Goal: Check status: Check status

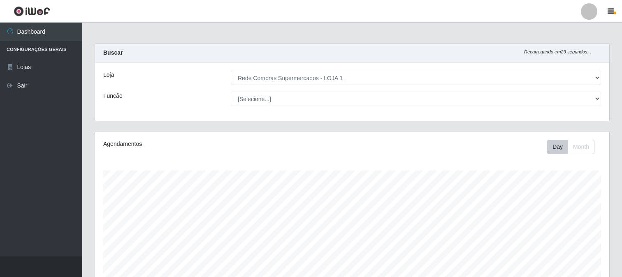
select select "158"
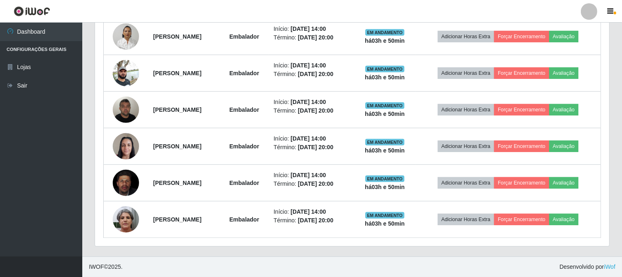
scroll to position [296, 0]
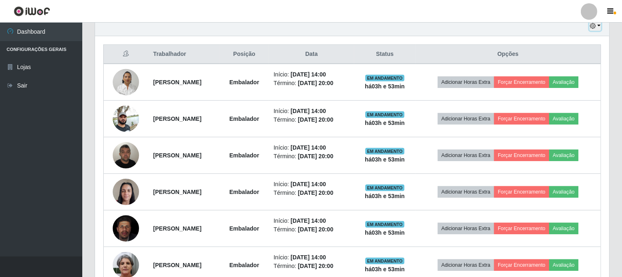
click at [599, 27] on button "button" at bounding box center [595, 25] width 12 height 9
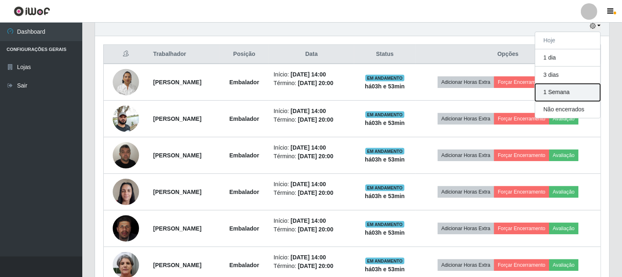
click at [557, 93] on button "1 Semana" at bounding box center [567, 92] width 65 height 17
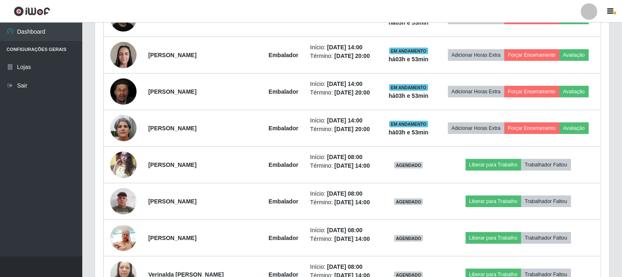
scroll to position [479, 0]
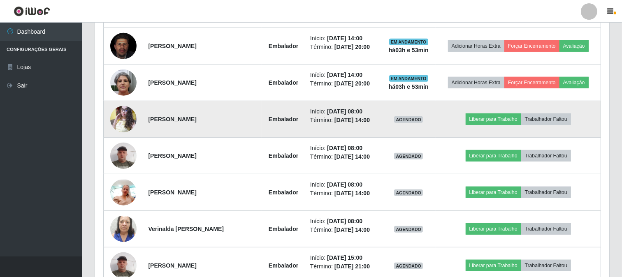
click at [118, 111] on img at bounding box center [123, 119] width 26 height 35
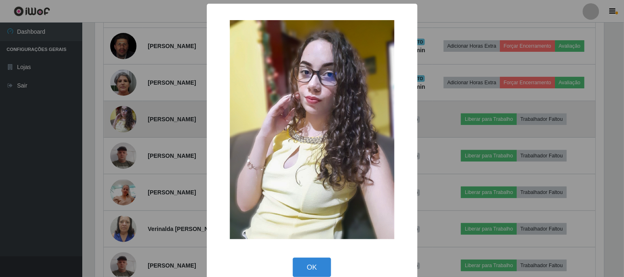
click at [118, 111] on div "× OK Cancel" at bounding box center [312, 138] width 624 height 277
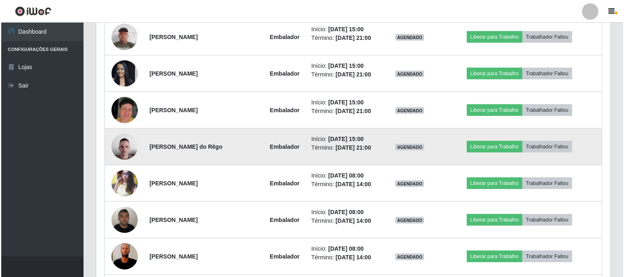
scroll to position [753, 0]
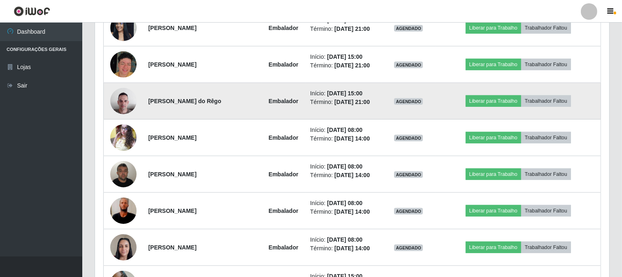
click at [123, 100] on img at bounding box center [123, 100] width 26 height 35
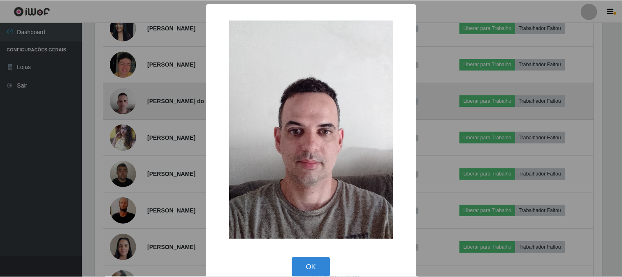
scroll to position [170, 509]
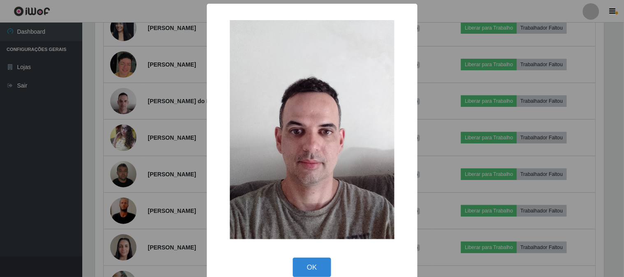
click at [155, 113] on div "× OK Cancel" at bounding box center [312, 138] width 624 height 277
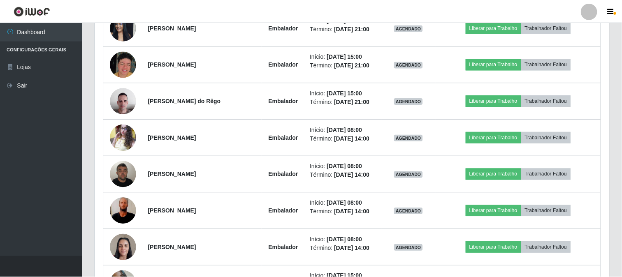
scroll to position [170, 514]
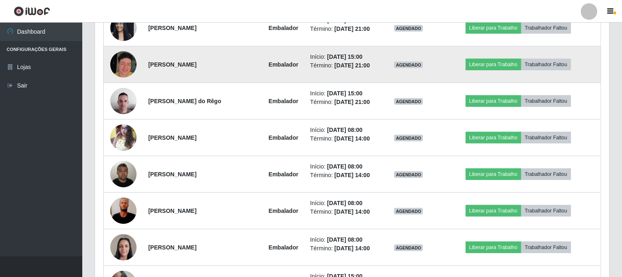
click at [122, 60] on img at bounding box center [123, 64] width 26 height 26
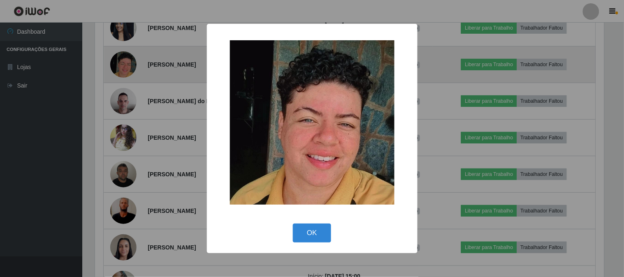
click at [122, 60] on div "× OK Cancel" at bounding box center [312, 138] width 624 height 277
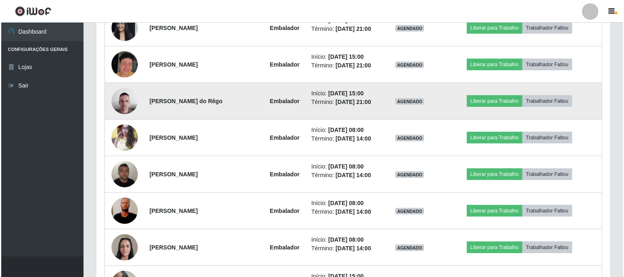
scroll to position [799, 0]
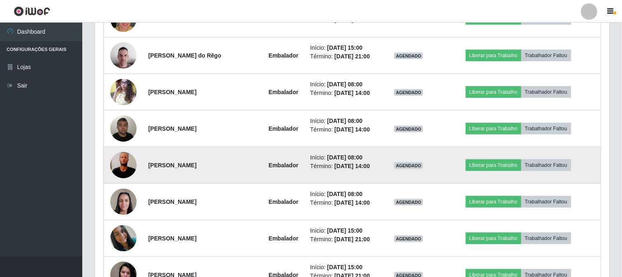
click at [130, 165] on img at bounding box center [123, 165] width 26 height 58
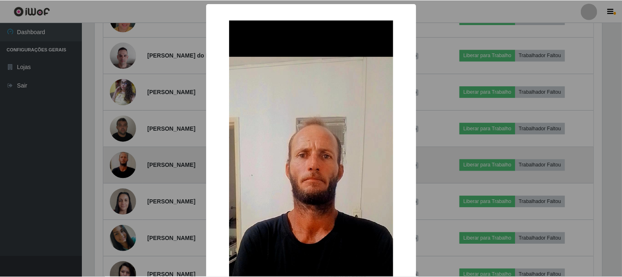
scroll to position [170, 509]
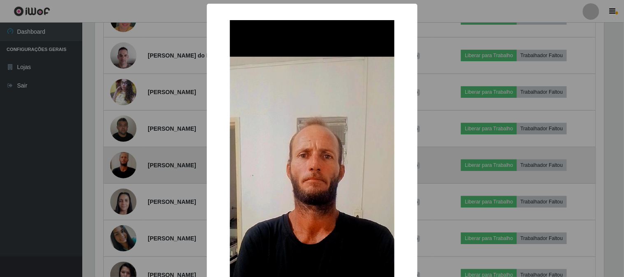
click at [130, 165] on div "× OK Cancel" at bounding box center [312, 138] width 624 height 277
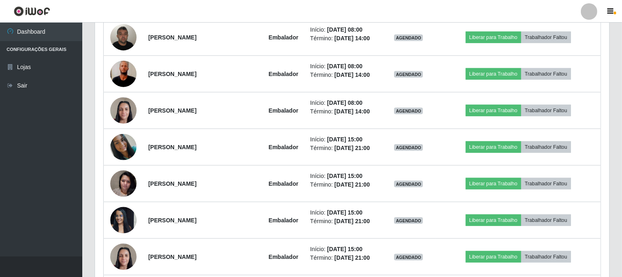
scroll to position [936, 0]
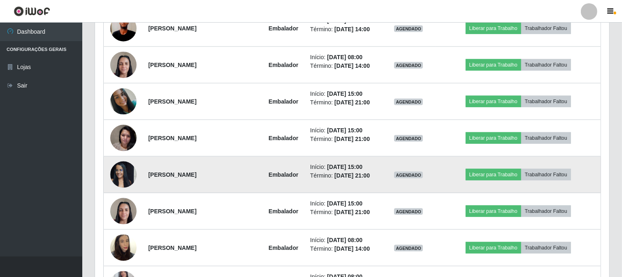
click at [125, 172] on img at bounding box center [123, 174] width 26 height 35
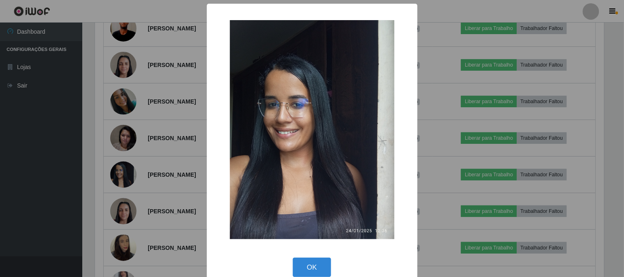
click at [126, 169] on div "× OK Cancel" at bounding box center [312, 138] width 624 height 277
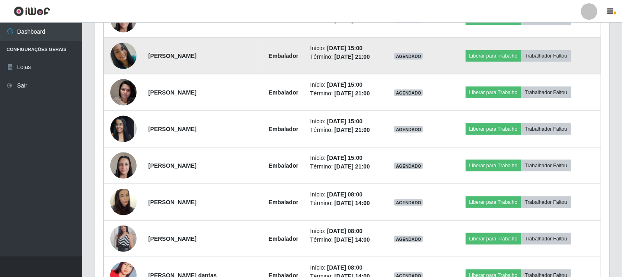
scroll to position [1027, 0]
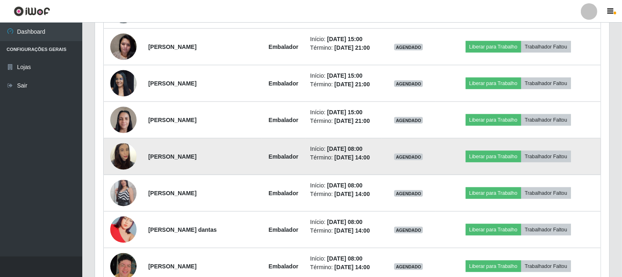
click at [123, 154] on img at bounding box center [123, 156] width 26 height 47
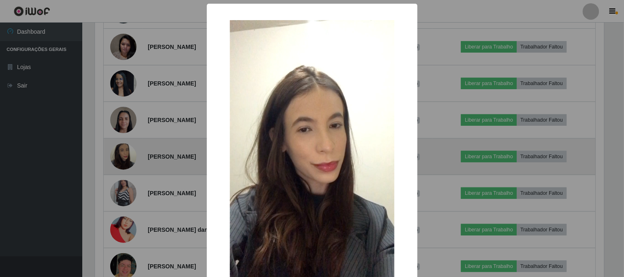
click at [123, 154] on div "× OK Cancel" at bounding box center [312, 138] width 624 height 277
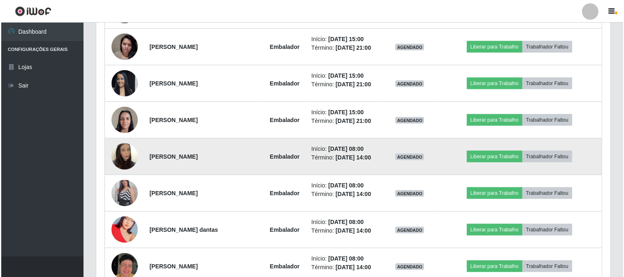
scroll to position [1073, 0]
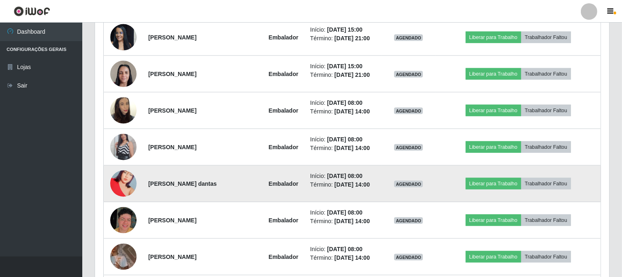
click at [124, 190] on img at bounding box center [123, 183] width 26 height 47
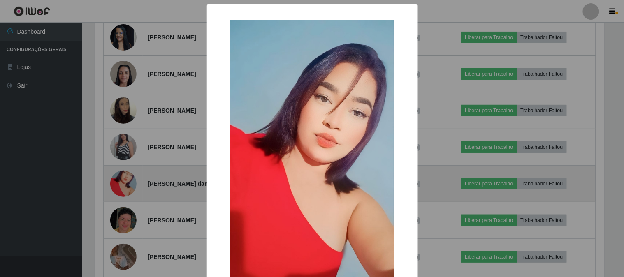
scroll to position [0, 0]
click at [124, 190] on div "× OK Cancel" at bounding box center [312, 138] width 624 height 277
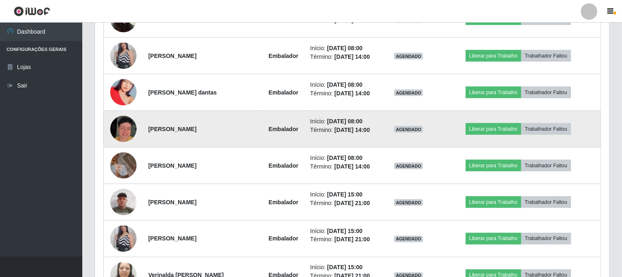
click at [125, 130] on img at bounding box center [123, 129] width 26 height 26
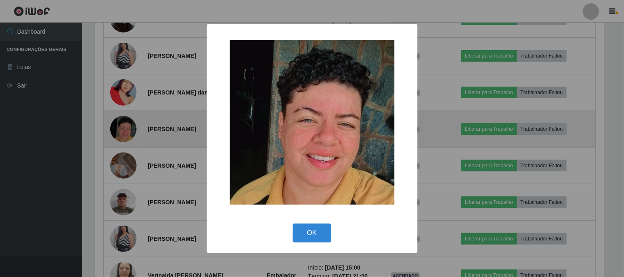
click at [125, 130] on div "× OK Cancel" at bounding box center [312, 138] width 624 height 277
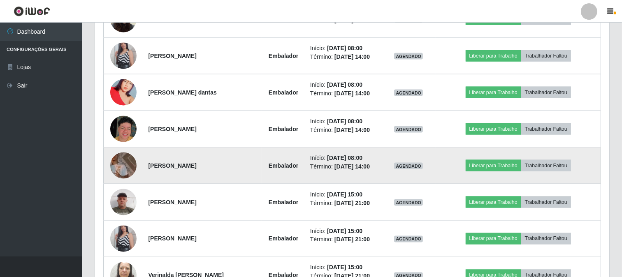
click at [132, 164] on img at bounding box center [123, 166] width 26 height 26
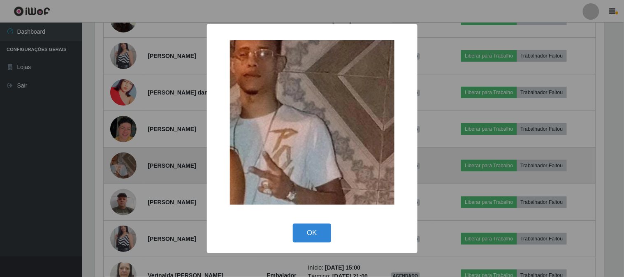
click at [132, 164] on div "× OK Cancel" at bounding box center [312, 138] width 624 height 277
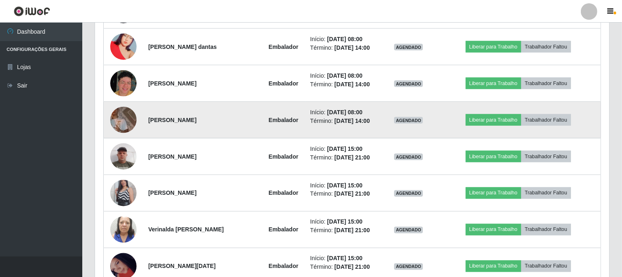
click at [118, 124] on img at bounding box center [123, 120] width 26 height 26
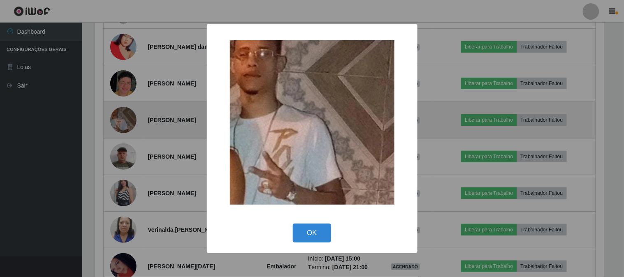
click at [118, 124] on div "× OK Cancel" at bounding box center [312, 138] width 624 height 277
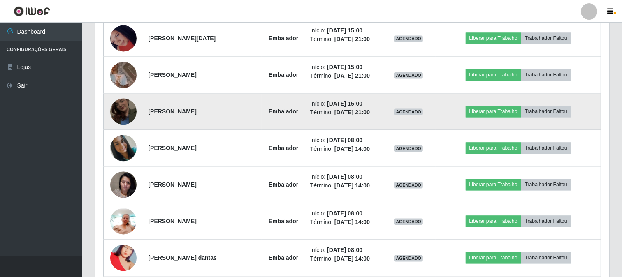
click at [119, 112] on img at bounding box center [123, 111] width 26 height 47
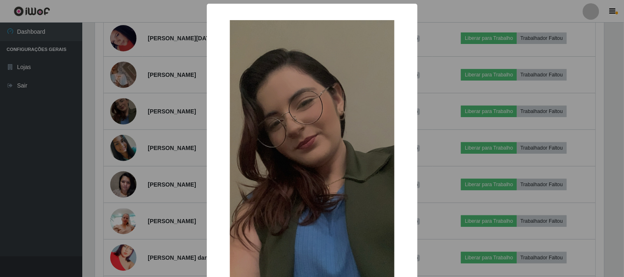
click at [119, 112] on div "× OK Cancel" at bounding box center [312, 138] width 624 height 277
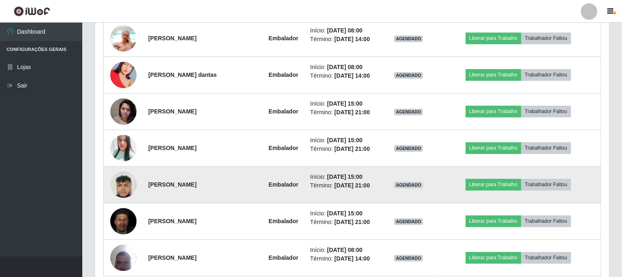
click at [122, 184] on img at bounding box center [123, 184] width 26 height 35
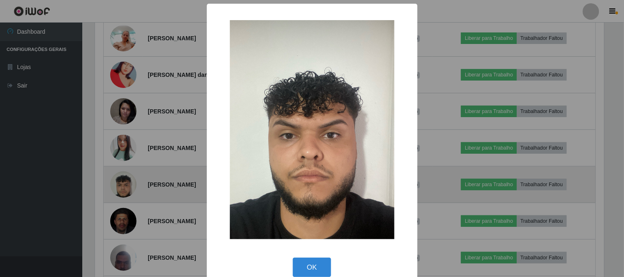
click at [122, 184] on div "× OK Cancel" at bounding box center [312, 138] width 624 height 277
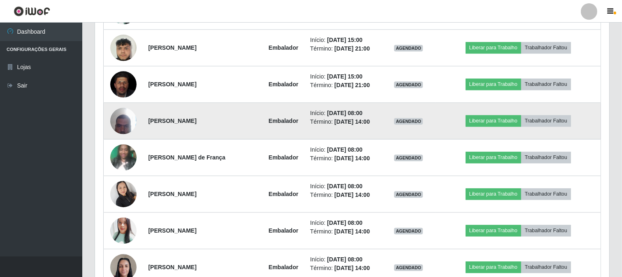
click at [129, 125] on img at bounding box center [123, 120] width 26 height 35
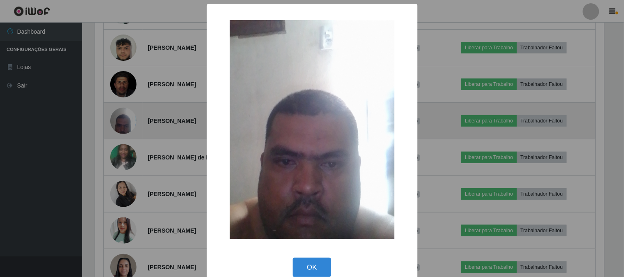
click at [129, 125] on div "× OK Cancel" at bounding box center [312, 138] width 624 height 277
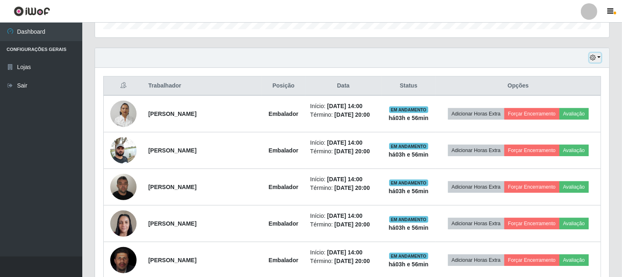
click at [599, 57] on button "button" at bounding box center [595, 57] width 12 height 9
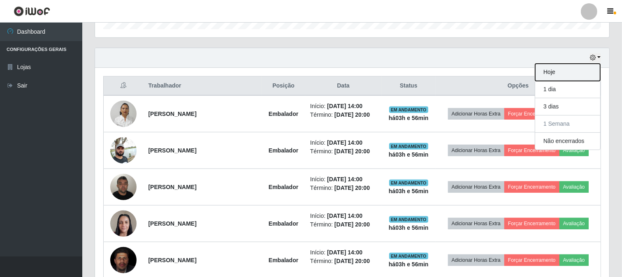
click at [548, 70] on button "Hoje" at bounding box center [567, 72] width 65 height 17
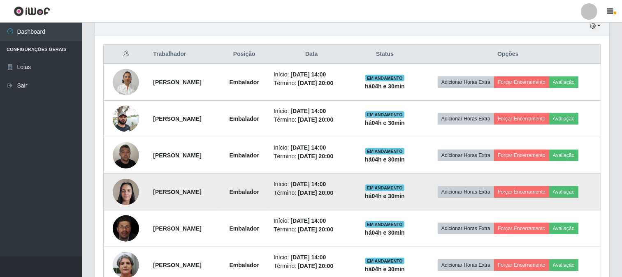
scroll to position [342, 0]
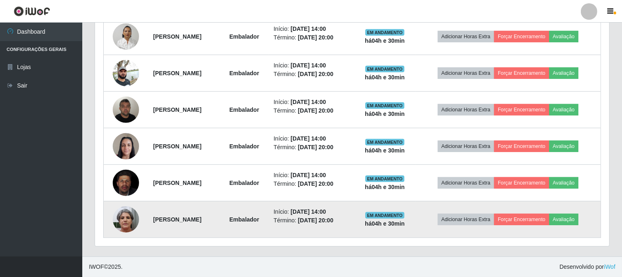
click at [120, 215] on img at bounding box center [126, 219] width 26 height 35
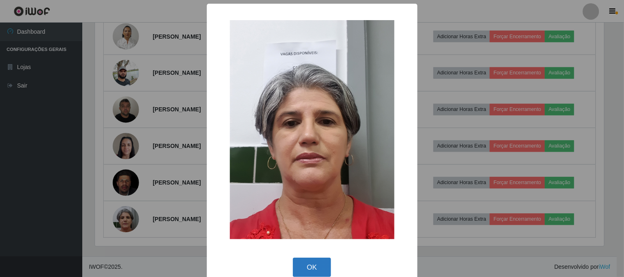
click at [305, 268] on button "OK" at bounding box center [312, 267] width 38 height 19
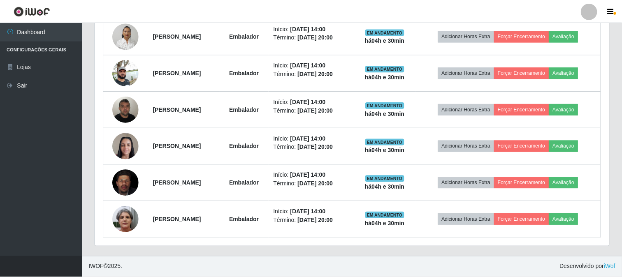
scroll to position [170, 514]
drag, startPoint x: 607, startPoint y: 11, endPoint x: 604, endPoint y: 14, distance: 4.4
click at [608, 13] on button "button" at bounding box center [611, 12] width 21 height 12
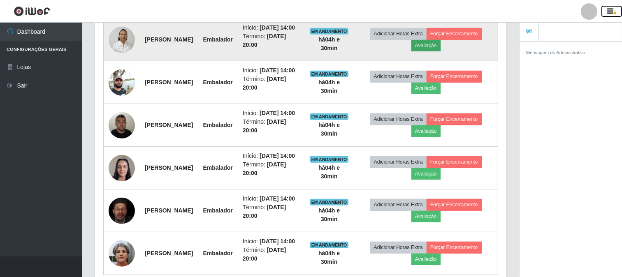
scroll to position [410952, 410712]
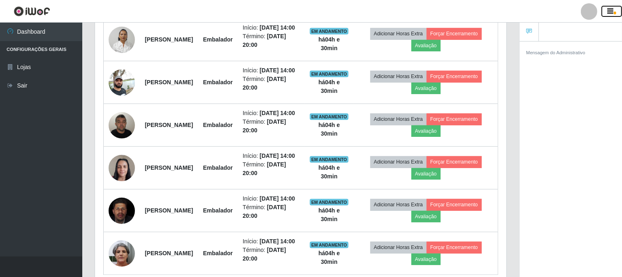
click at [603, 14] on button "button" at bounding box center [611, 12] width 21 height 12
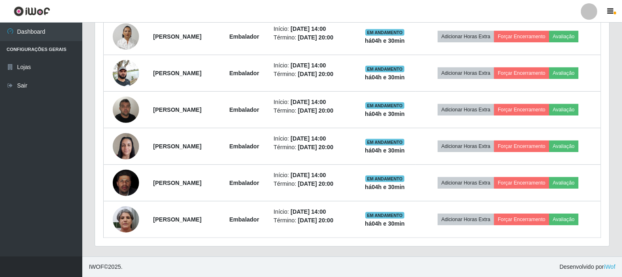
scroll to position [170, 514]
click at [577, 14] on link at bounding box center [588, 11] width 25 height 16
click at [560, 6] on header "Perfil Alterar Senha Sair" at bounding box center [311, 11] width 622 height 23
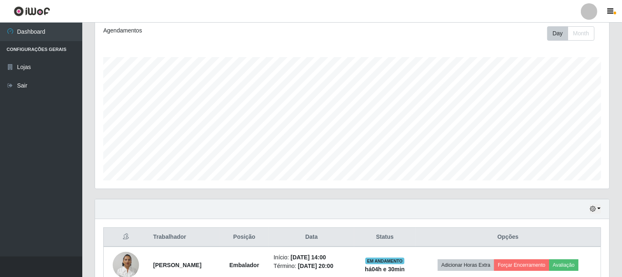
scroll to position [0, 0]
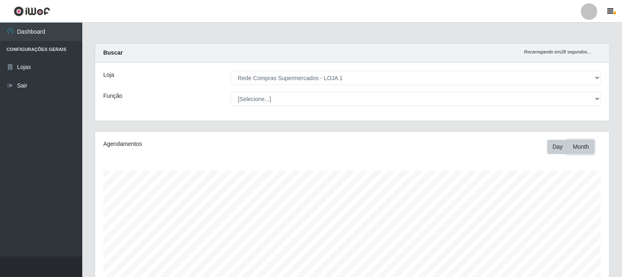
click at [587, 143] on button "Month" at bounding box center [580, 147] width 27 height 14
click at [549, 149] on button "Day" at bounding box center [557, 147] width 21 height 14
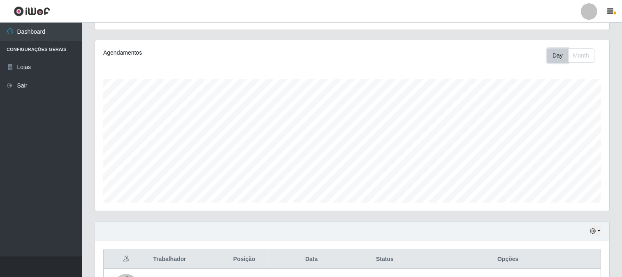
scroll to position [46, 0]
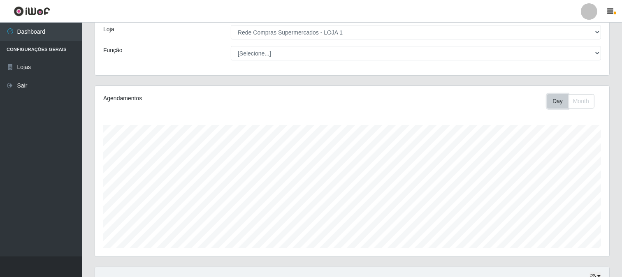
click at [561, 104] on button "Day" at bounding box center [557, 101] width 21 height 14
click at [574, 101] on button "Month" at bounding box center [580, 101] width 27 height 14
click at [554, 104] on button "Day" at bounding box center [557, 101] width 21 height 14
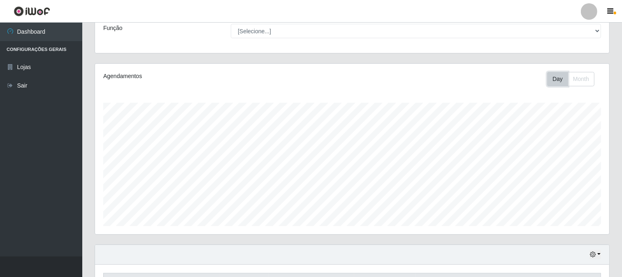
scroll to position [159, 0]
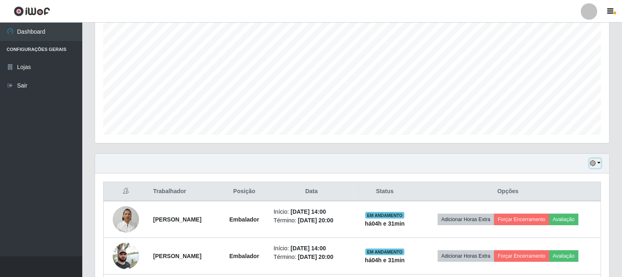
click at [589, 165] on button "button" at bounding box center [595, 163] width 12 height 9
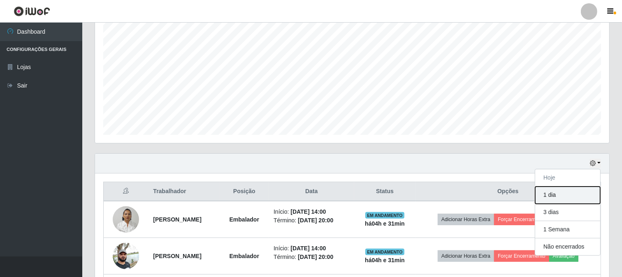
click at [559, 199] on button "1 dia" at bounding box center [567, 195] width 65 height 17
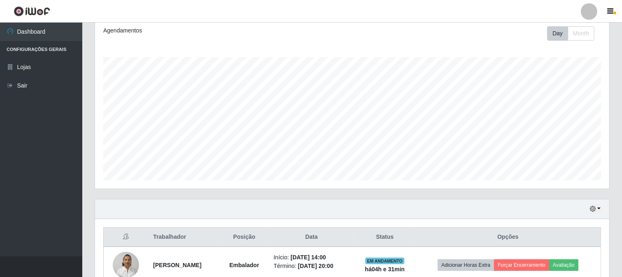
scroll to position [205, 0]
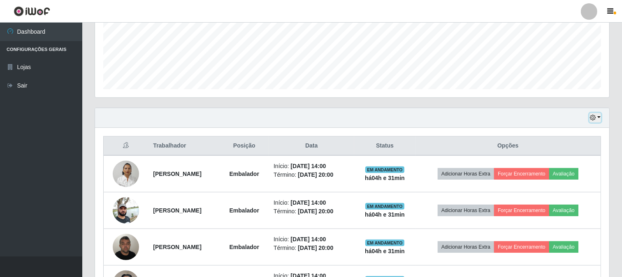
click at [595, 115] on icon "button" at bounding box center [593, 118] width 6 height 6
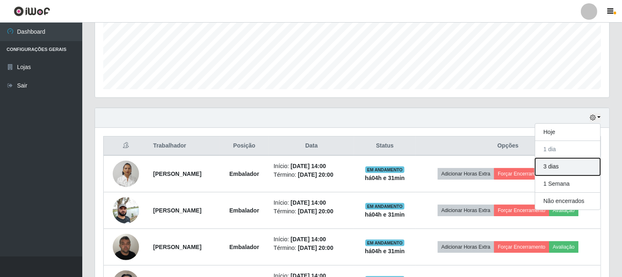
click at [560, 165] on button "3 dias" at bounding box center [567, 166] width 65 height 17
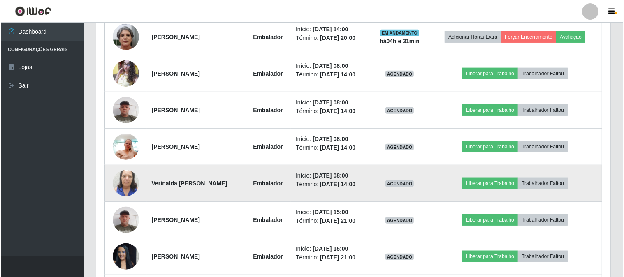
scroll to position [616, 0]
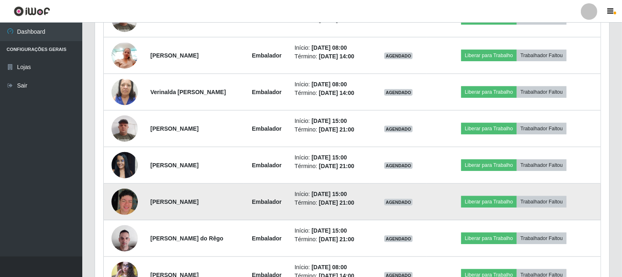
click at [120, 205] on img at bounding box center [124, 202] width 26 height 26
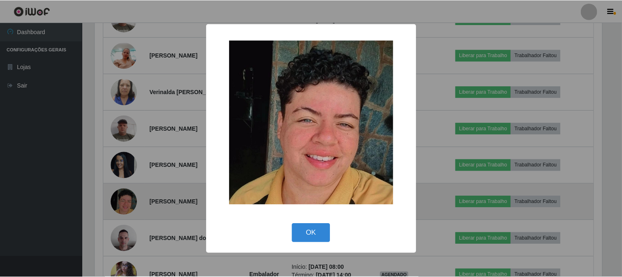
scroll to position [170, 509]
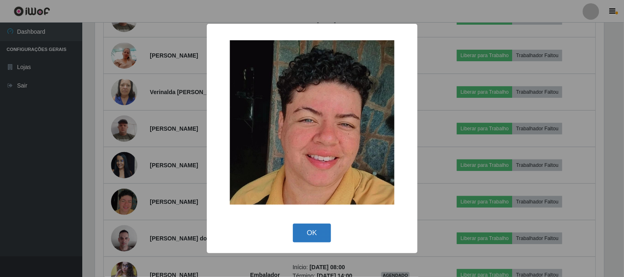
click at [326, 234] on button "OK" at bounding box center [312, 233] width 38 height 19
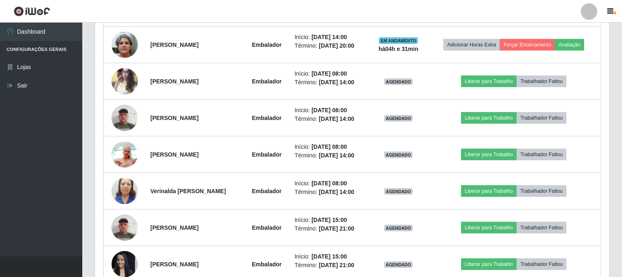
scroll to position [380, 0]
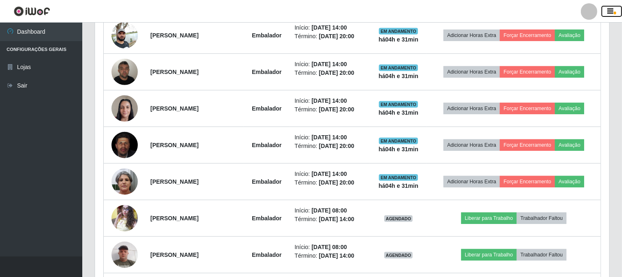
click at [613, 14] on icon "button" at bounding box center [610, 11] width 6 height 7
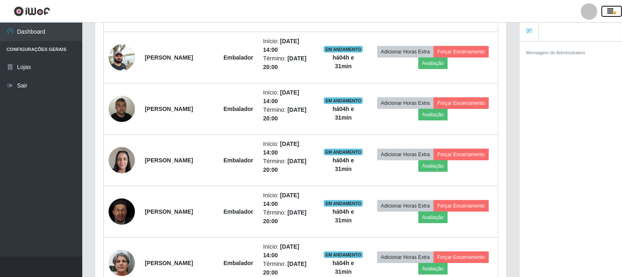
scroll to position [410952, 410711]
click at [611, 11] on icon "button" at bounding box center [610, 11] width 6 height 7
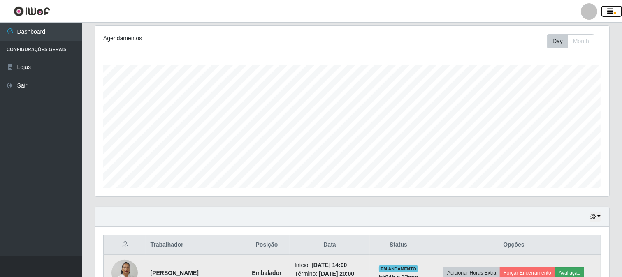
scroll to position [197, 0]
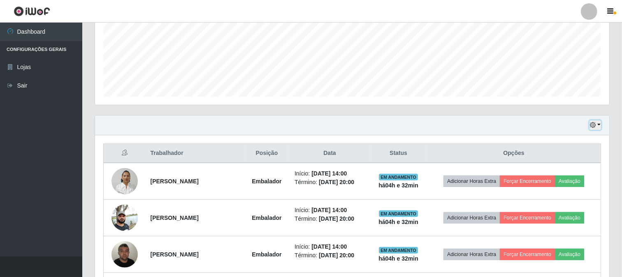
click at [597, 126] on button "button" at bounding box center [595, 124] width 12 height 9
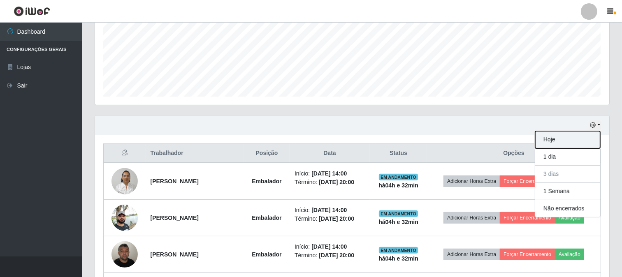
click at [562, 141] on button "Hoje" at bounding box center [567, 139] width 65 height 17
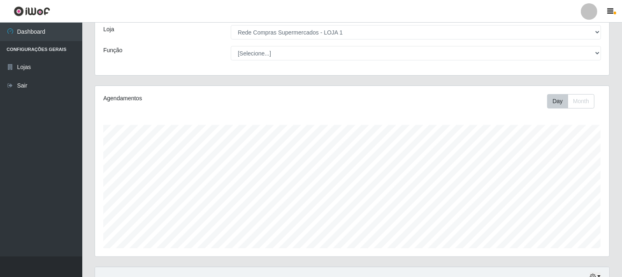
scroll to position [0, 0]
